Goal: Task Accomplishment & Management: Use online tool/utility

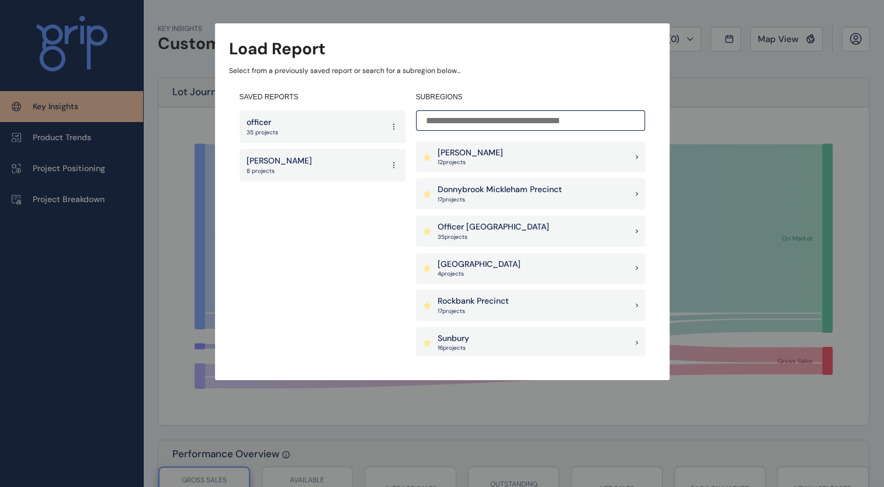
click at [729, 103] on div "Load Report Select from a previously saved report or search for a subregion bel…" at bounding box center [442, 178] width 884 height 357
click at [339, 116] on div "officer 35 projects" at bounding box center [323, 126] width 166 height 33
